Goal: Information Seeking & Learning: Learn about a topic

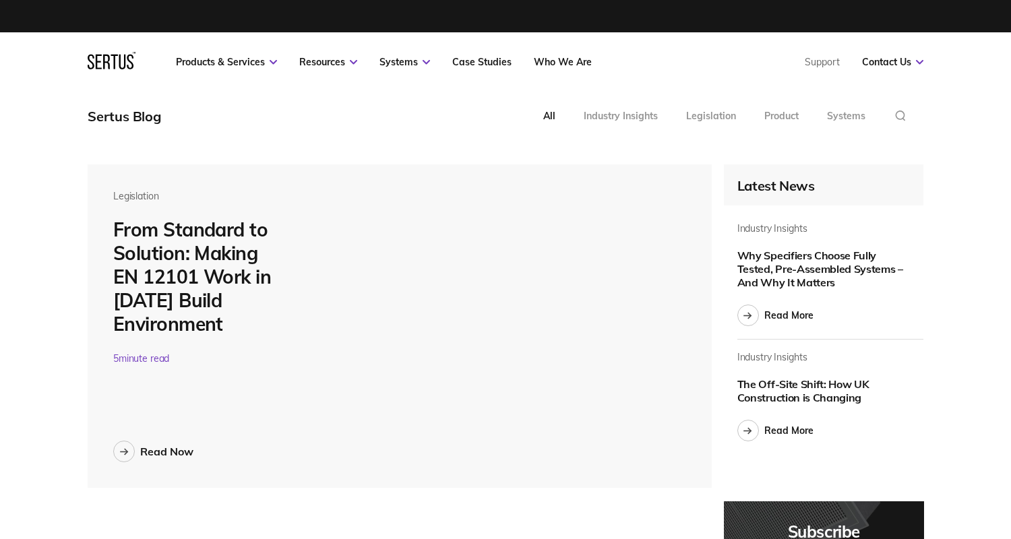
scroll to position [5023, 836]
